Goal: Information Seeking & Learning: Learn about a topic

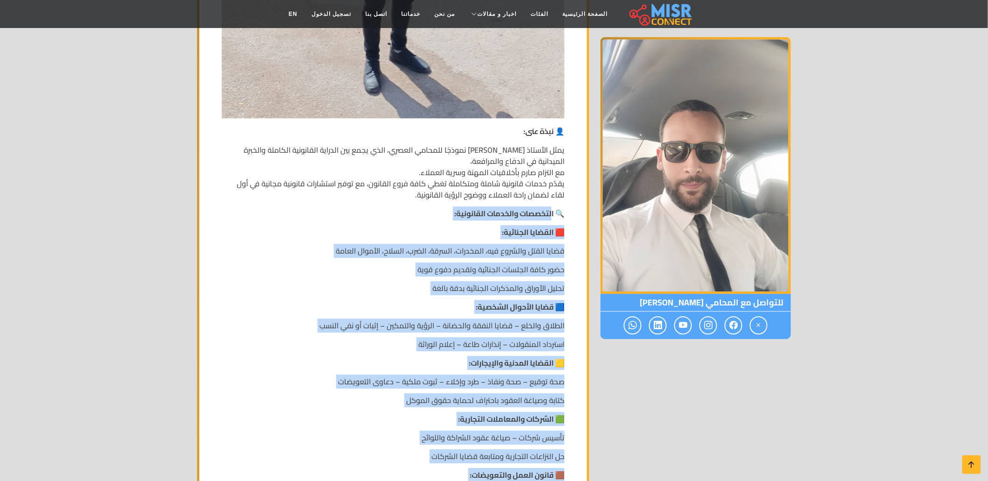
scroll to position [778, 0]
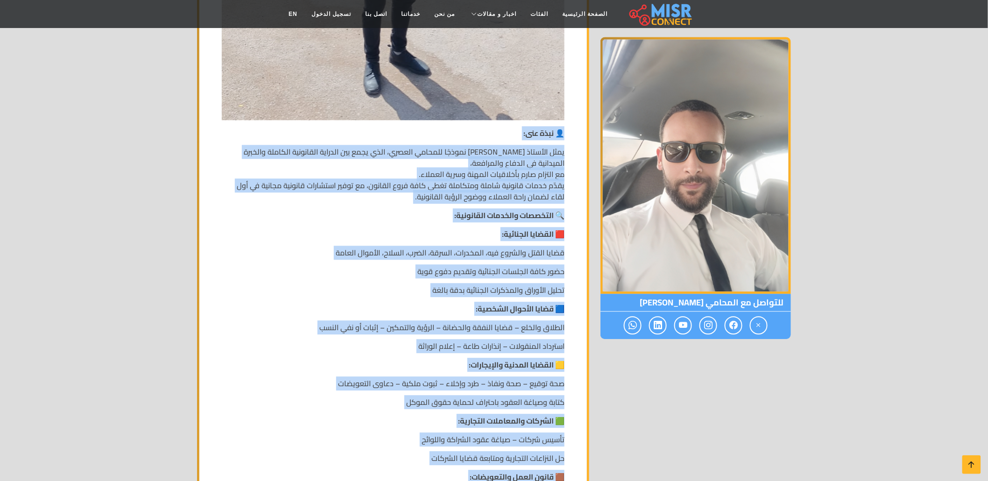
drag, startPoint x: 281, startPoint y: 311, endPoint x: 587, endPoint y: 114, distance: 363.4
click at [587, 114] on div "الاسم: المحامي محمد عاطف محمود رقم الهاتف: 01099974215 البريد الالكتروني: moham…" at bounding box center [393, 483] width 392 height 2173
copy div "👤 نبذة عنى: يمثل الأستاذ محمد عاطف محمود نموذجًا للمحامي العصري، الذي يجمع بين …"
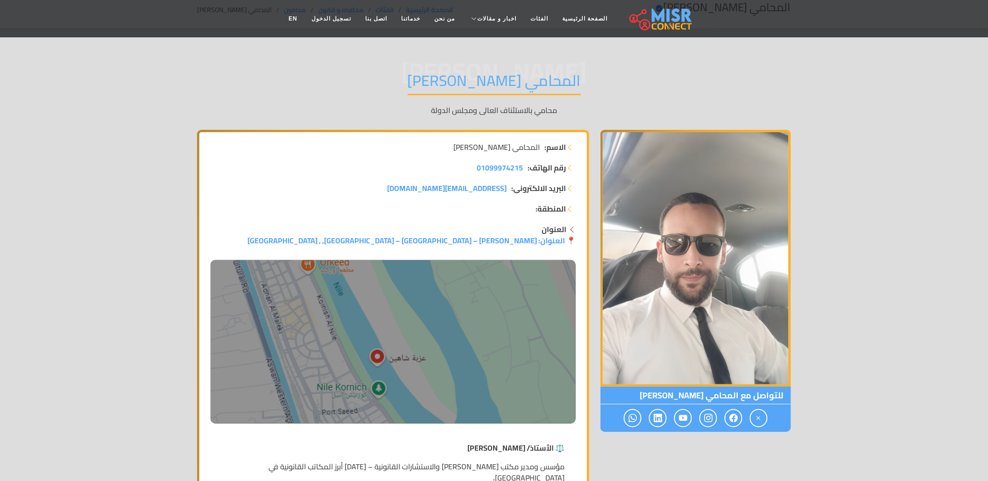
scroll to position [0, 0]
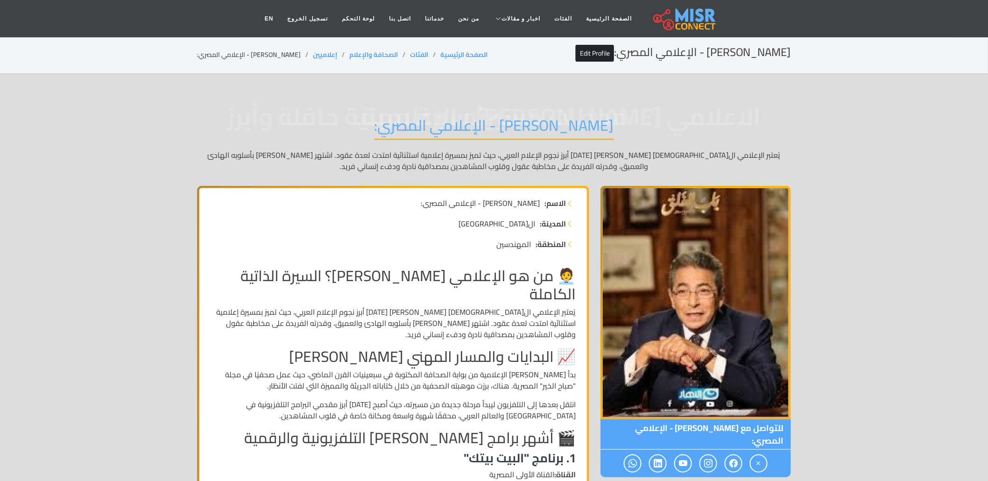
click at [695, 116] on span "الاعلامي محود سعد سيرة مهنية حافلة وأبرز محطات مسيرته الإعلامية" at bounding box center [494, 116] width 594 height 0
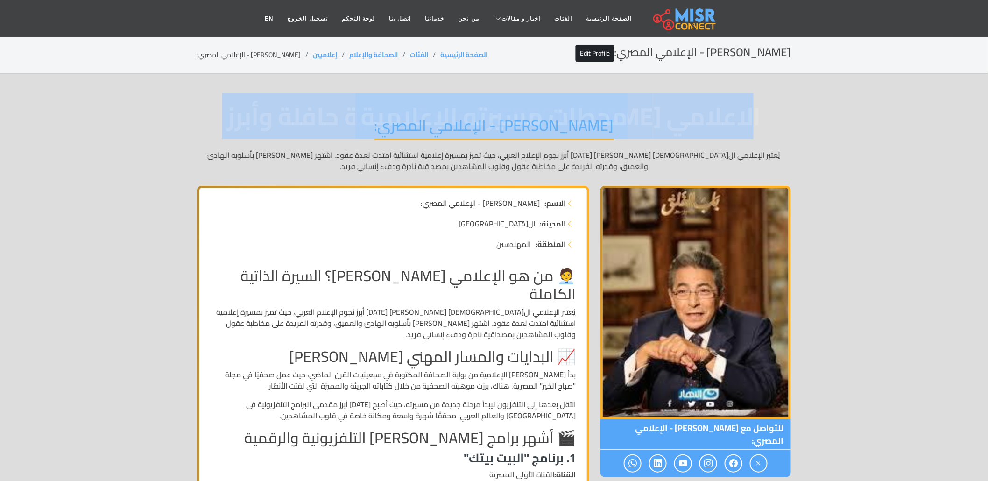
click at [695, 116] on span "الاعلامي محود سعد سيرة مهنية حافلة وأبرز محطات مسيرته الإعلامية" at bounding box center [494, 116] width 594 height 0
click at [613, 52] on link "Edit Profile" at bounding box center [595, 53] width 38 height 17
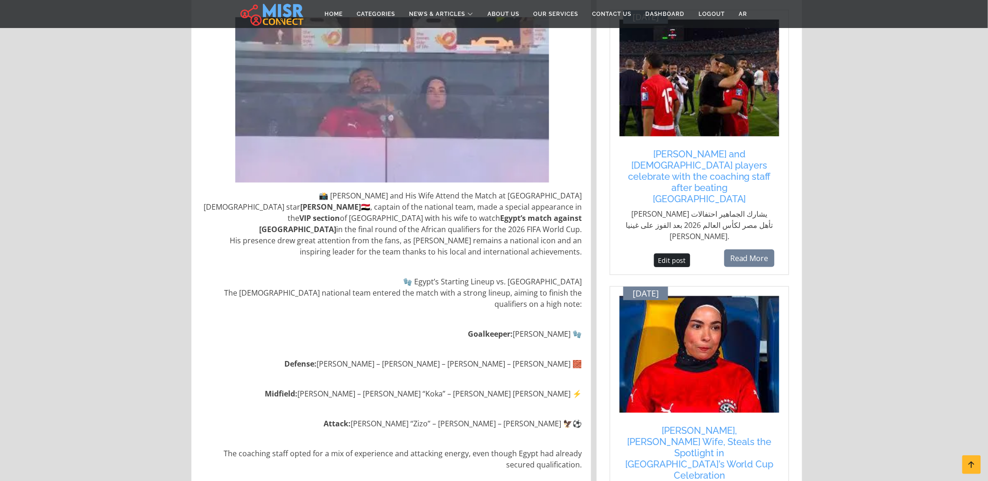
scroll to position [367, 0]
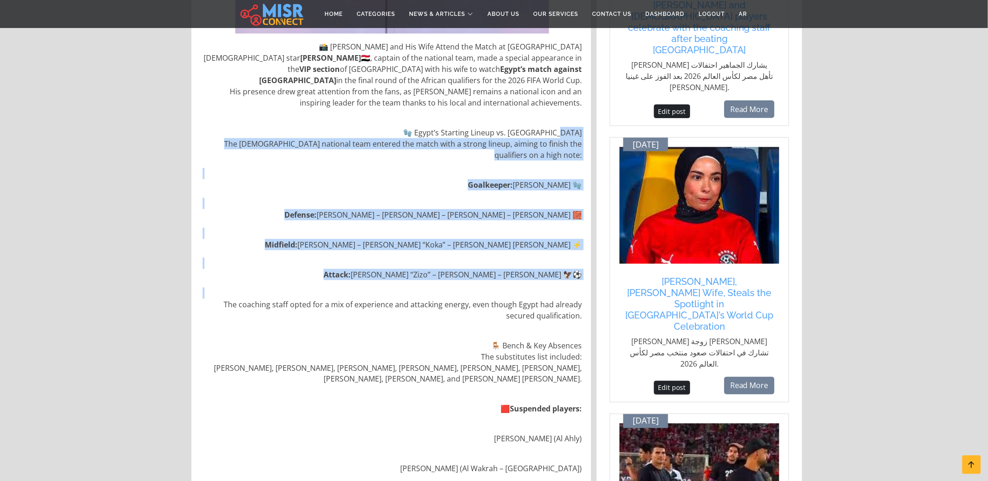
drag, startPoint x: 577, startPoint y: 129, endPoint x: 554, endPoint y: 258, distance: 130.9
click at [555, 322] on div "📸 Mohamed Salah and His Wife Attend the Match at Cairo Stadium Egyptian star Mo…" at bounding box center [392, 448] width 390 height 829
drag, startPoint x: 554, startPoint y: 252, endPoint x: 554, endPoint y: 195, distance: 56.9
click at [554, 252] on div "📸 Mohamed Salah and His Wife Attend the Match at Cairo Stadium Egyptian star Mo…" at bounding box center [392, 448] width 390 height 829
click at [557, 184] on p "Goalkeeper: Mohamed Sobhi 🧤" at bounding box center [392, 184] width 379 height 11
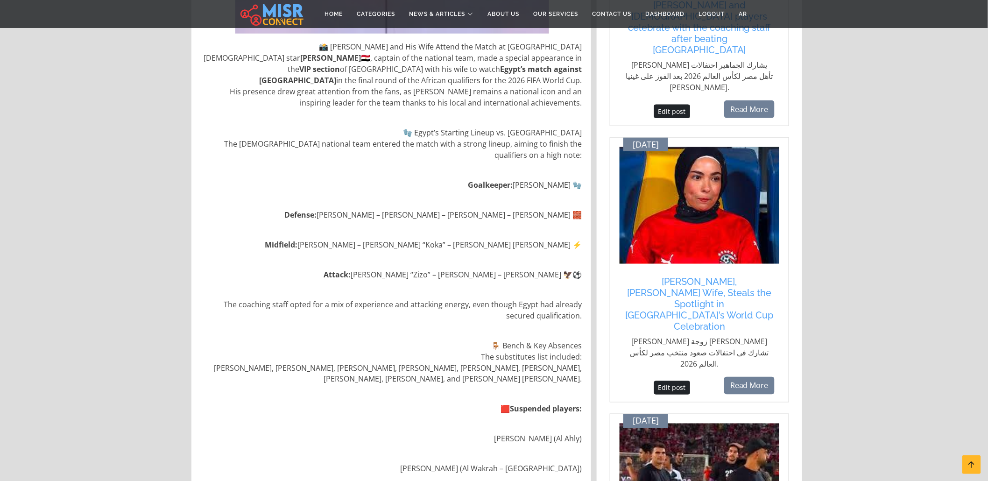
click at [530, 176] on div "📸 Mohamed Salah and His Wife Attend the Match at Cairo Stadium Egyptian star Mo…" at bounding box center [392, 448] width 390 height 829
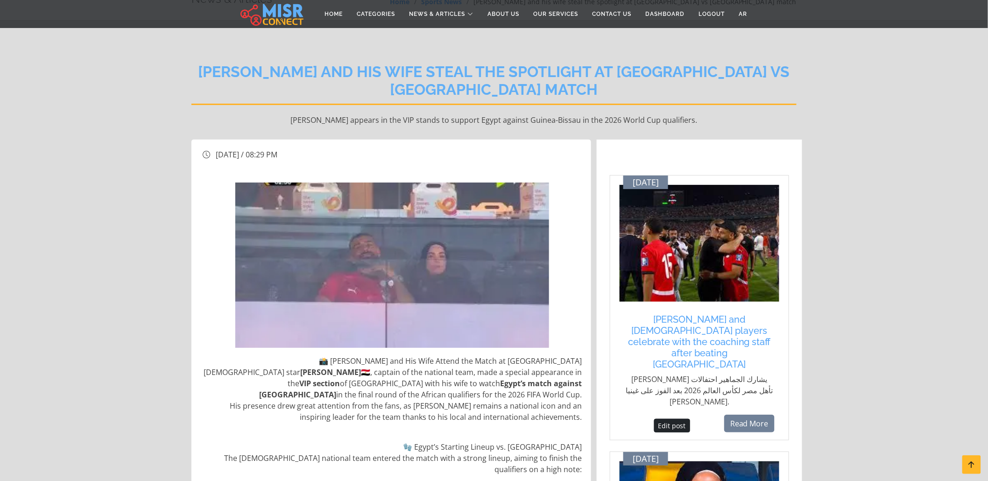
scroll to position [0, 0]
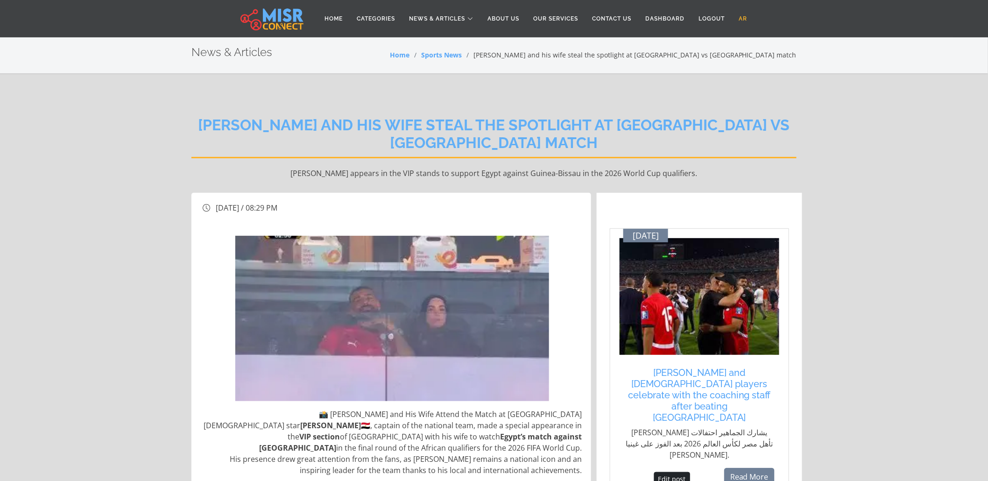
click at [748, 15] on link "AR" at bounding box center [743, 19] width 22 height 18
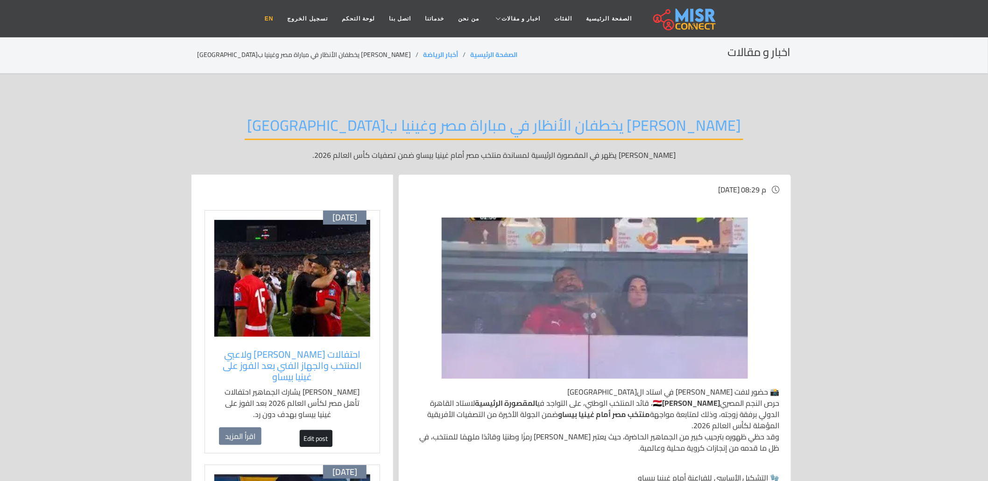
click at [281, 17] on link "EN" at bounding box center [269, 19] width 23 height 18
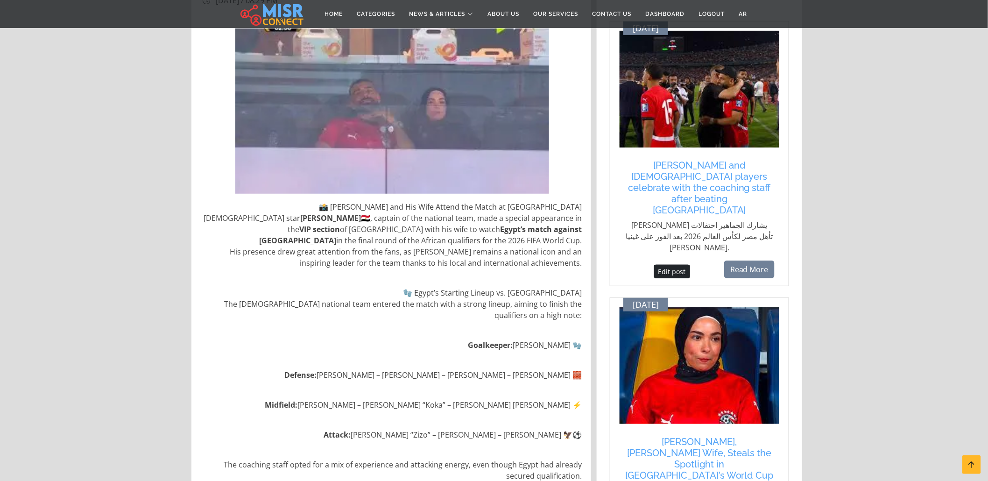
scroll to position [259, 0]
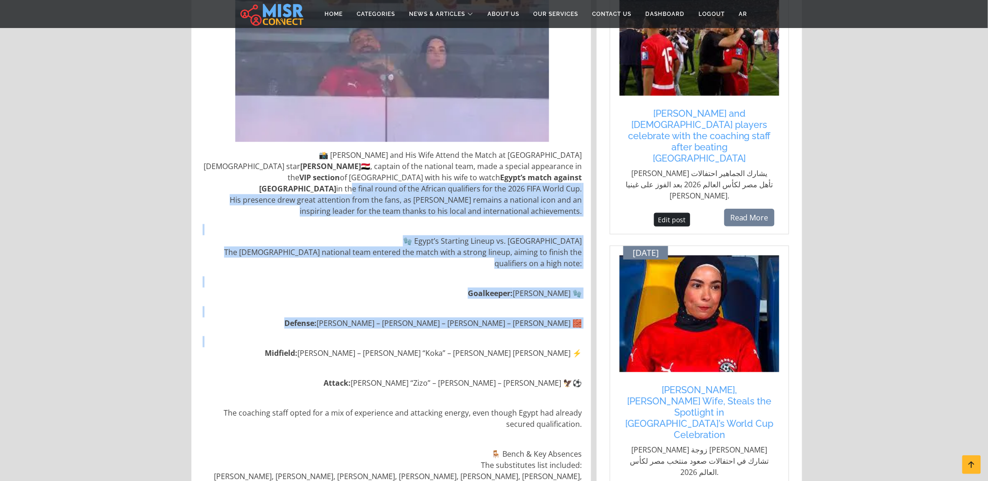
drag, startPoint x: 575, startPoint y: 170, endPoint x: 572, endPoint y: 372, distance: 202.1
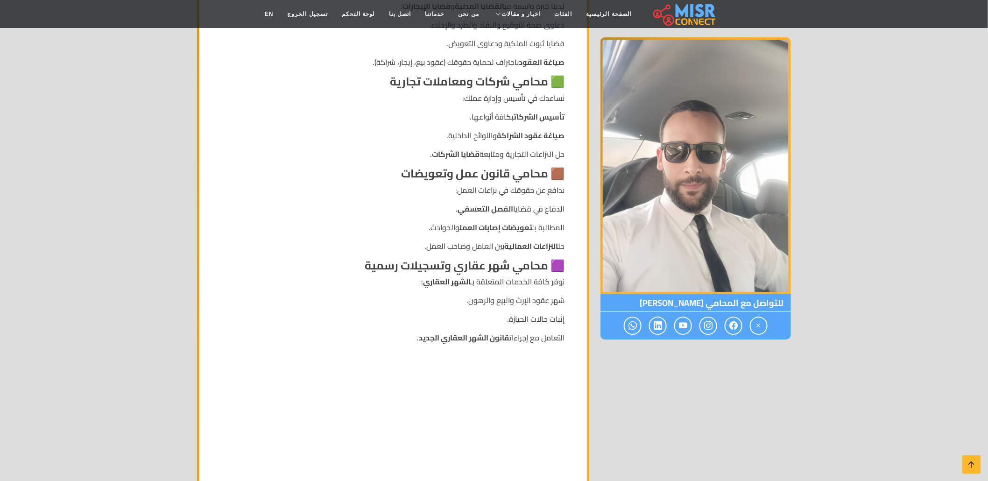
scroll to position [1348, 0]
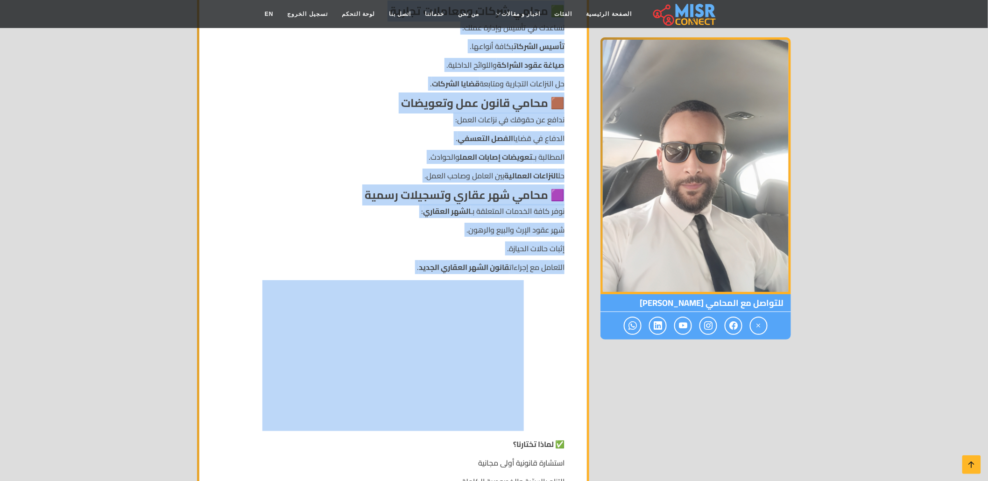
click at [422, 260] on strong "قانون الشهر العقاري الجديد" at bounding box center [464, 267] width 91 height 14
